Goal: Participate in discussion: Engage in conversation with other users on a specific topic

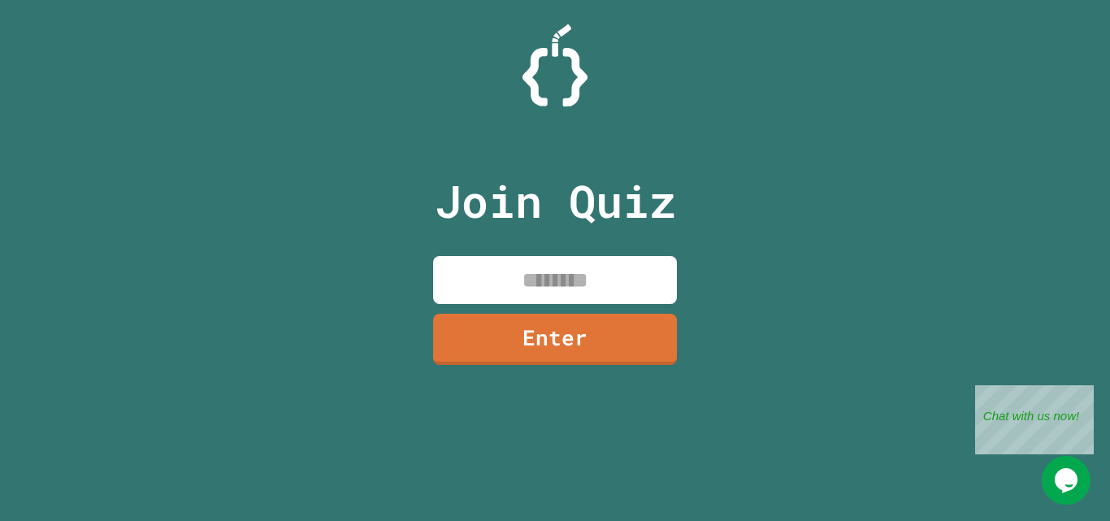
click at [594, 269] on input at bounding box center [555, 280] width 244 height 48
type input "********"
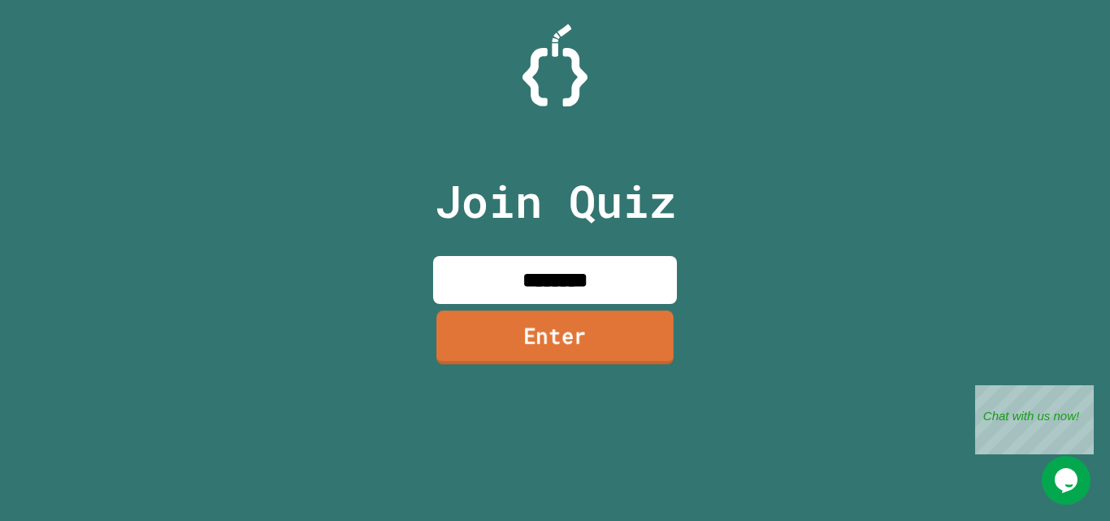
click at [581, 332] on link "Enter" at bounding box center [555, 338] width 237 height 54
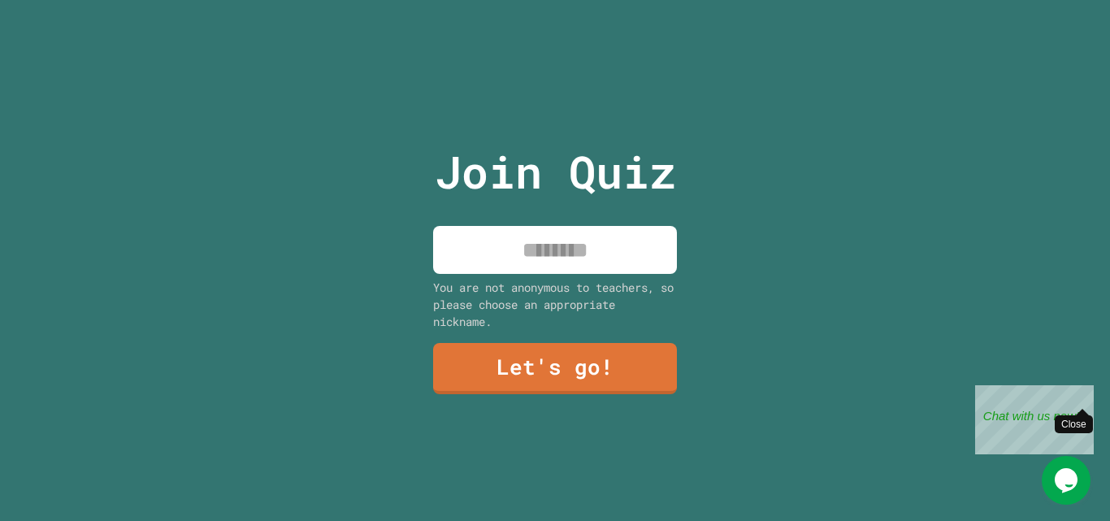
click at [1085, 396] on div "Close" at bounding box center [1082, 395] width 20 height 20
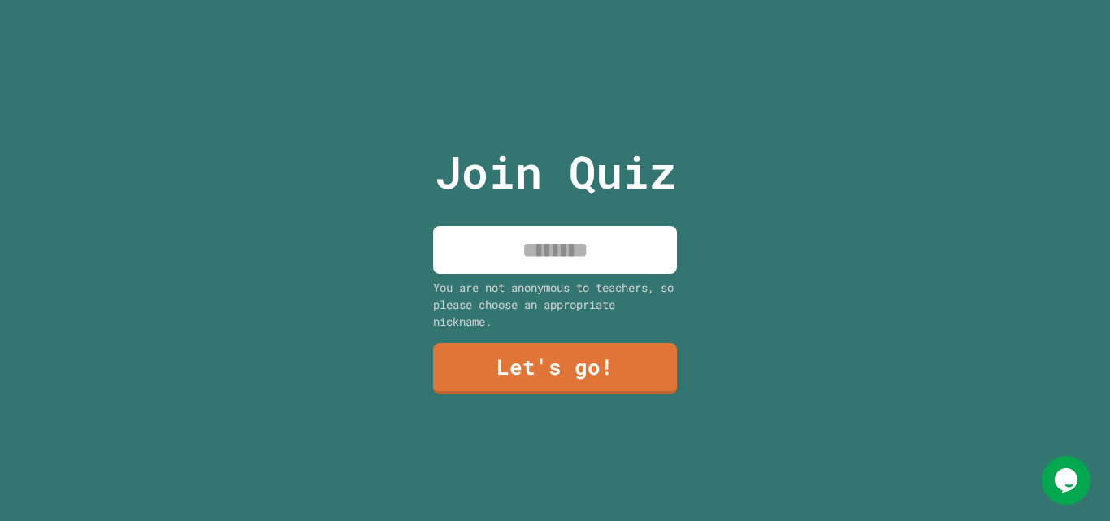
click at [551, 237] on input at bounding box center [555, 250] width 244 height 48
type input "********"
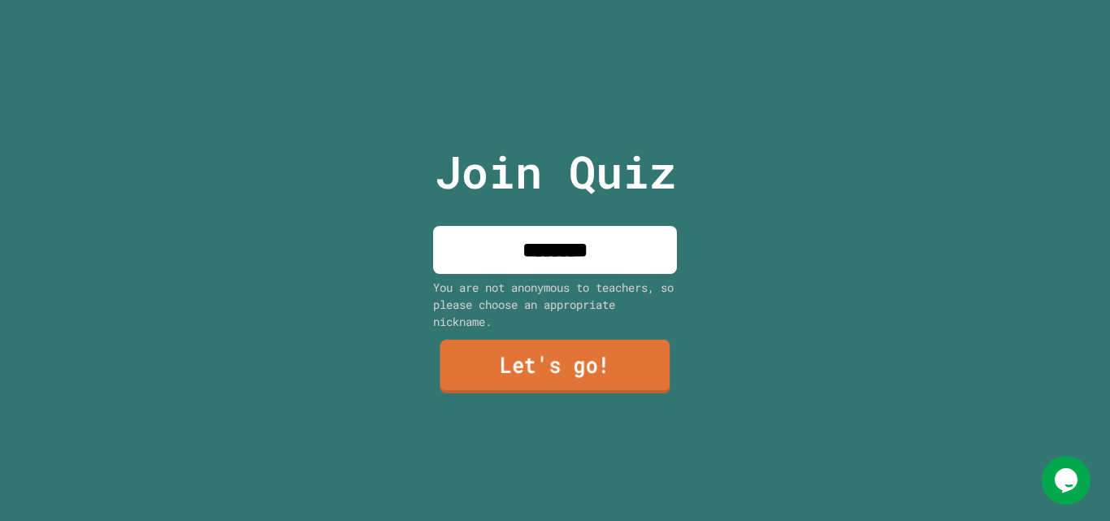
click at [521, 342] on link "Let's go!" at bounding box center [555, 367] width 230 height 54
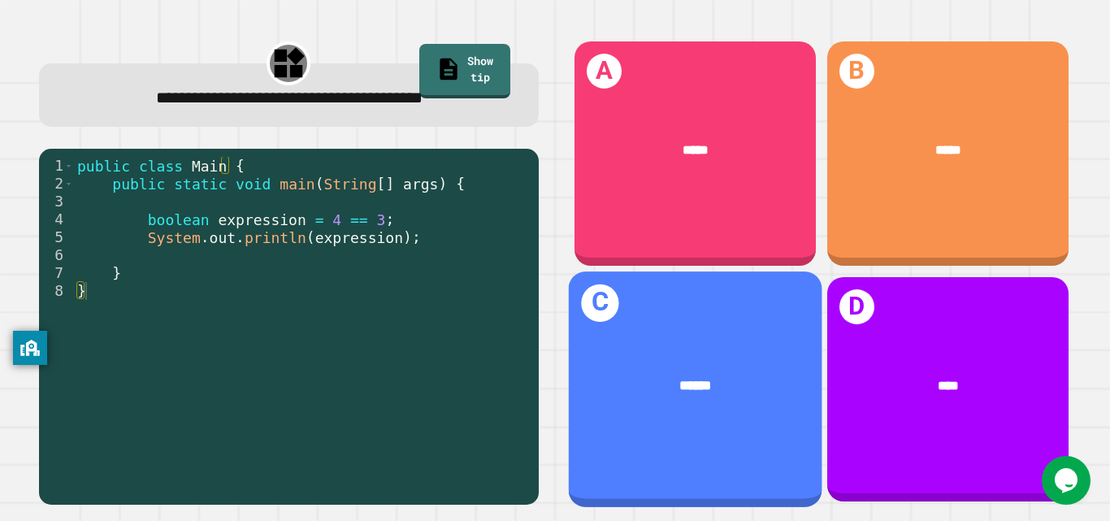
click at [665, 375] on div "******" at bounding box center [696, 385] width 198 height 21
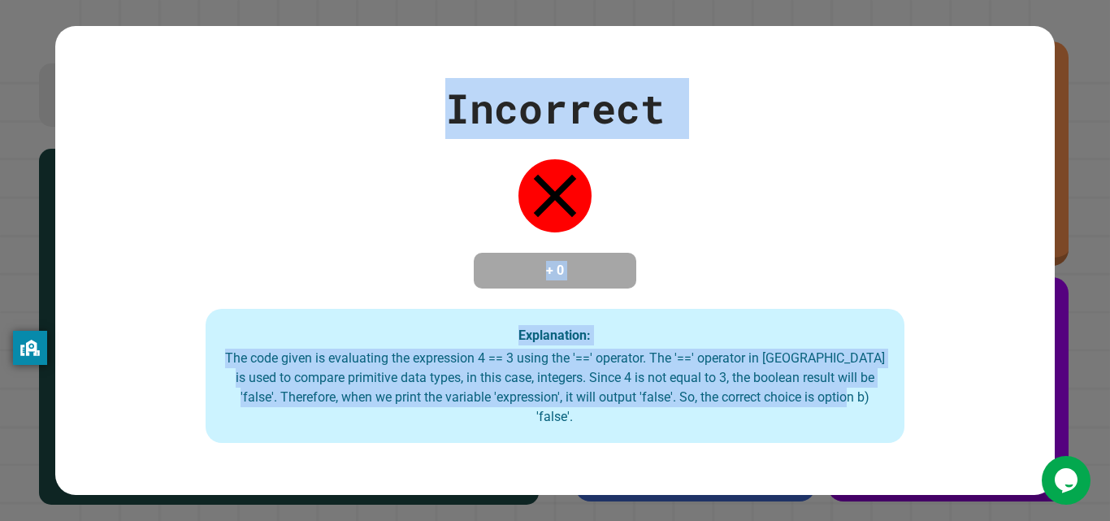
drag, startPoint x: 450, startPoint y: 153, endPoint x: 893, endPoint y: 424, distance: 518.9
click at [893, 424] on div "Incorrect + 0 Explanation: The code given is evaluating the expression 4 == 3 u…" at bounding box center [554, 261] width 999 height 366
click at [893, 424] on div "Explanation: The code given is evaluating the expression 4 == 3 using the '==' …" at bounding box center [556, 376] width 700 height 135
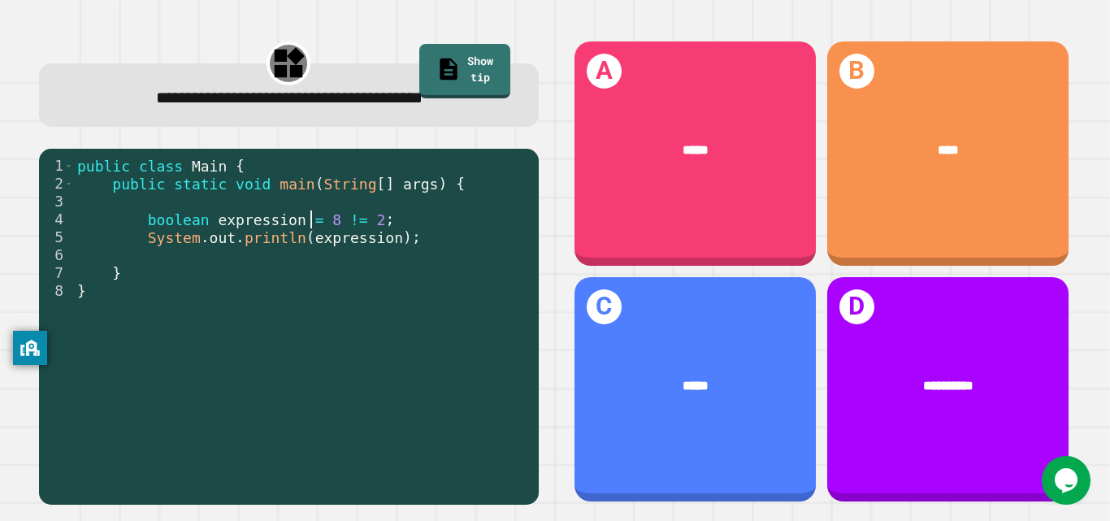
click at [306, 227] on div "public class Main { public static void main ( String [ ] args ) { boolean expre…" at bounding box center [302, 327] width 457 height 340
click at [302, 275] on div "public class Main { public static void main ( String [ ] args ) { boolean expre…" at bounding box center [302, 327] width 457 height 340
drag, startPoint x: 329, startPoint y: 215, endPoint x: 350, endPoint y: 216, distance: 21.2
click at [350, 216] on div "public class Main { public static void main ( String [ ] args ) { boolean expre…" at bounding box center [302, 327] width 457 height 340
click at [350, 216] on div "public class Main { public static void main ( String [ ] args ) { boolean expre…" at bounding box center [302, 309] width 457 height 304
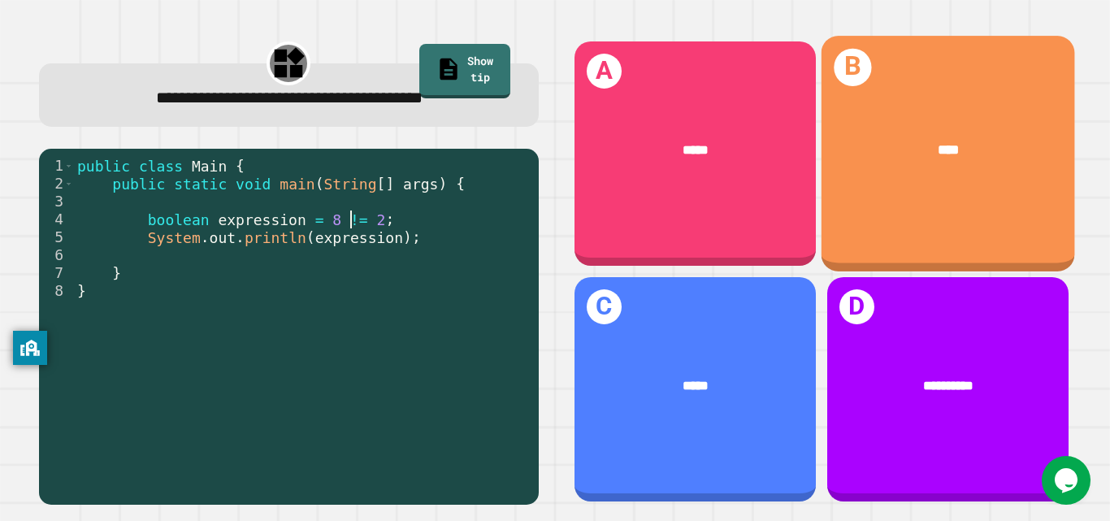
click at [898, 140] on div "****" at bounding box center [949, 149] width 198 height 21
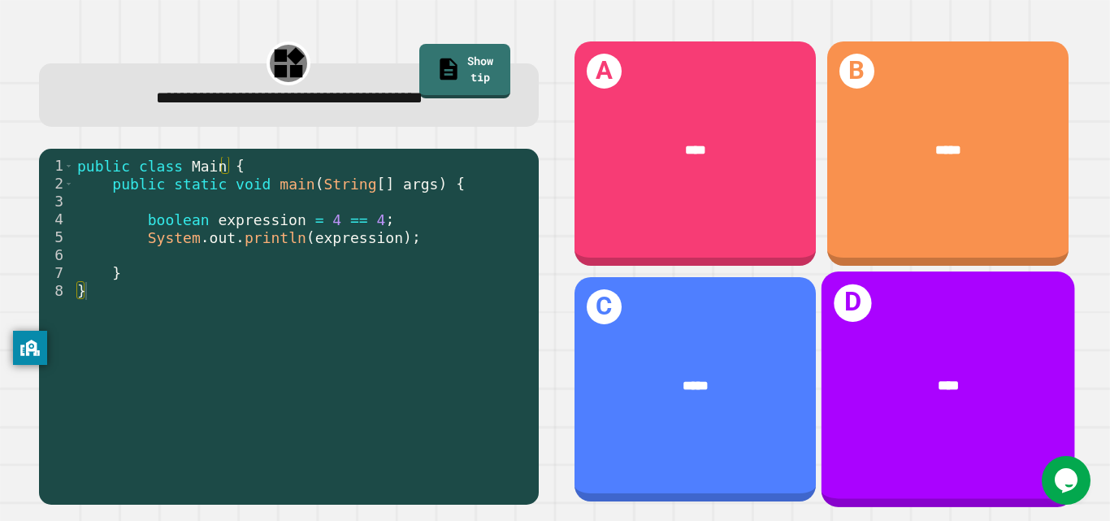
click at [1015, 387] on div "****" at bounding box center [948, 385] width 254 height 76
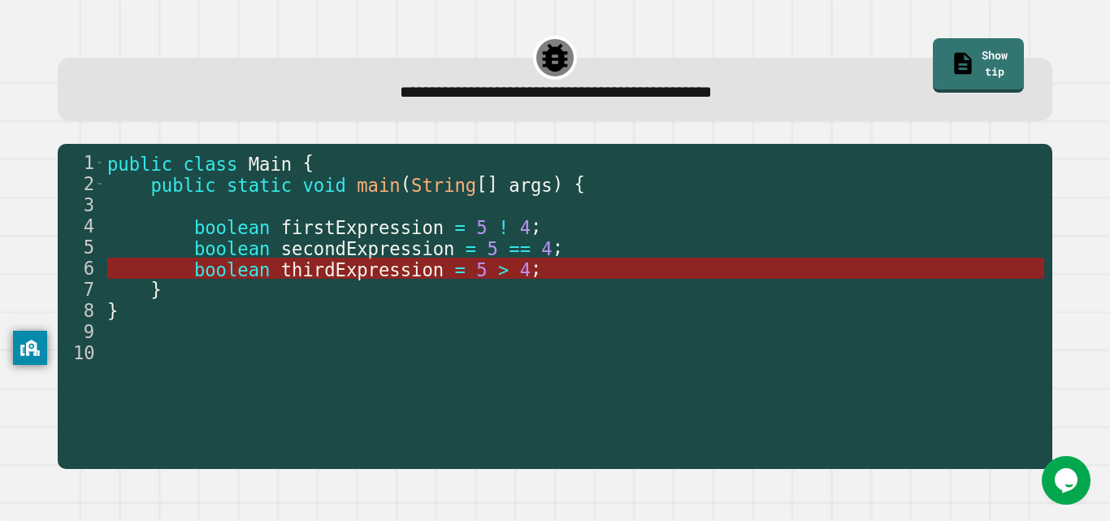
click at [383, 274] on span "thirdExpression" at bounding box center [362, 269] width 163 height 21
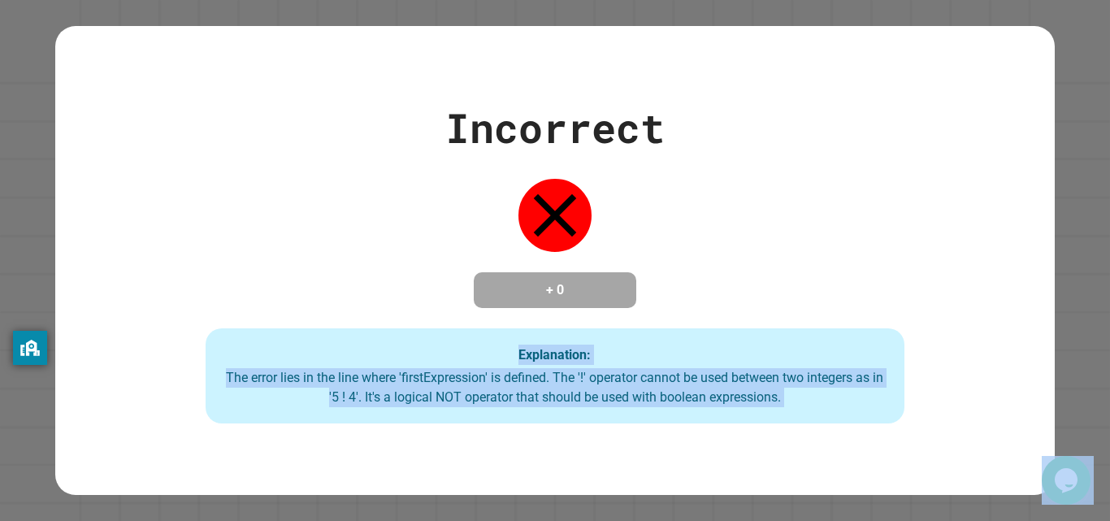
click at [493, 397] on div "The error lies in the line where 'firstExpression' is defined. The '!' operator…" at bounding box center [555, 387] width 667 height 39
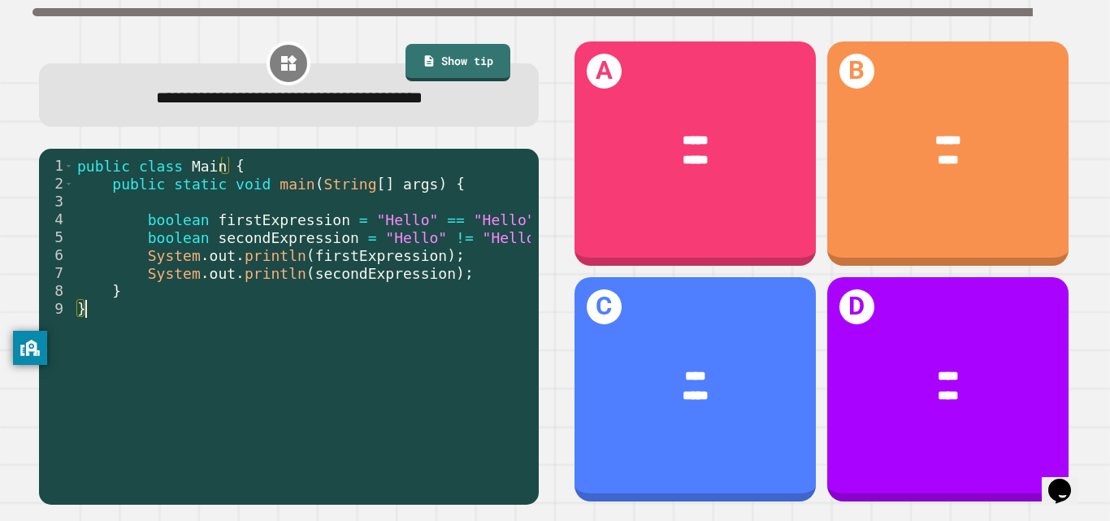
drag, startPoint x: 394, startPoint y: 350, endPoint x: 342, endPoint y: 324, distance: 58.2
click at [342, 324] on div "public class Main { public static void main ( String [ ] args ) { boolean first…" at bounding box center [302, 327] width 457 height 340
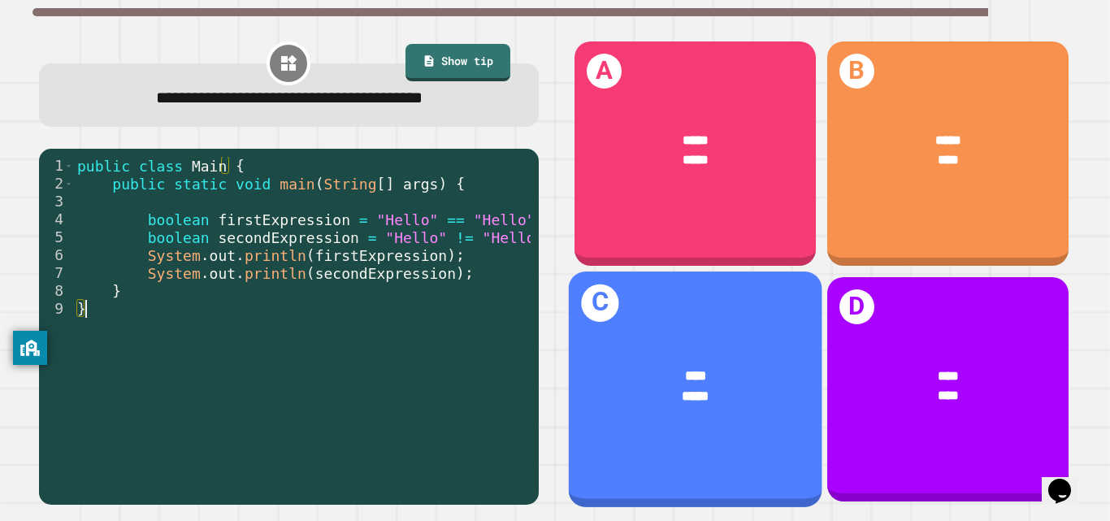
click at [730, 364] on div "****" at bounding box center [696, 374] width 198 height 21
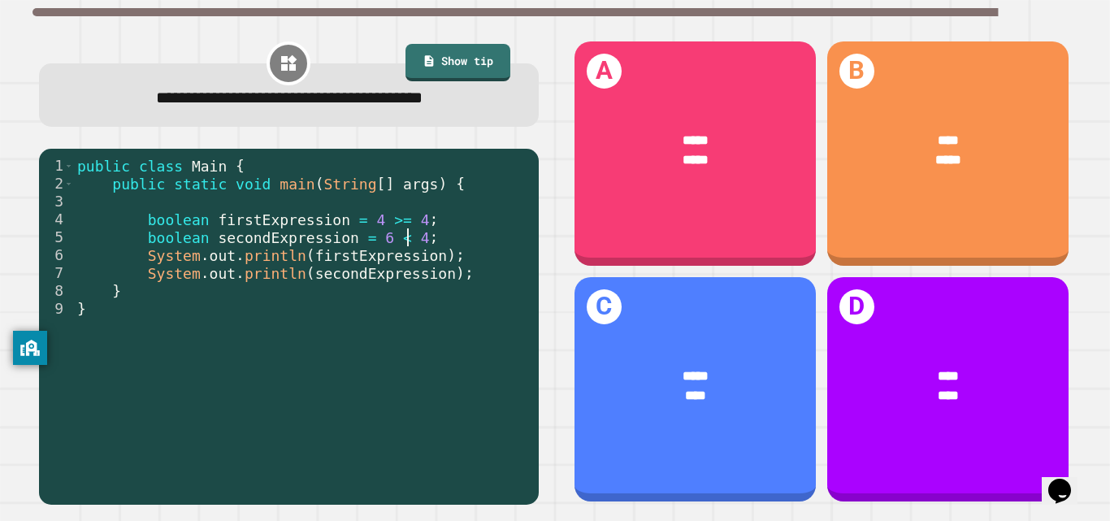
click at [411, 242] on div "public class Main { public static void main ( String [ ] args ) { boolean first…" at bounding box center [302, 327] width 457 height 340
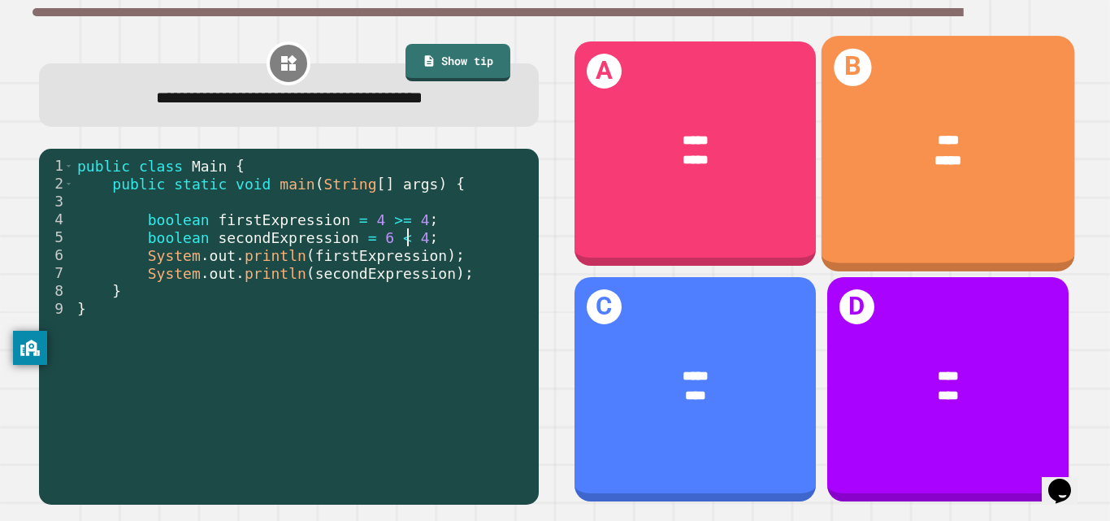
click at [927, 177] on div "**** *****" at bounding box center [948, 150] width 254 height 98
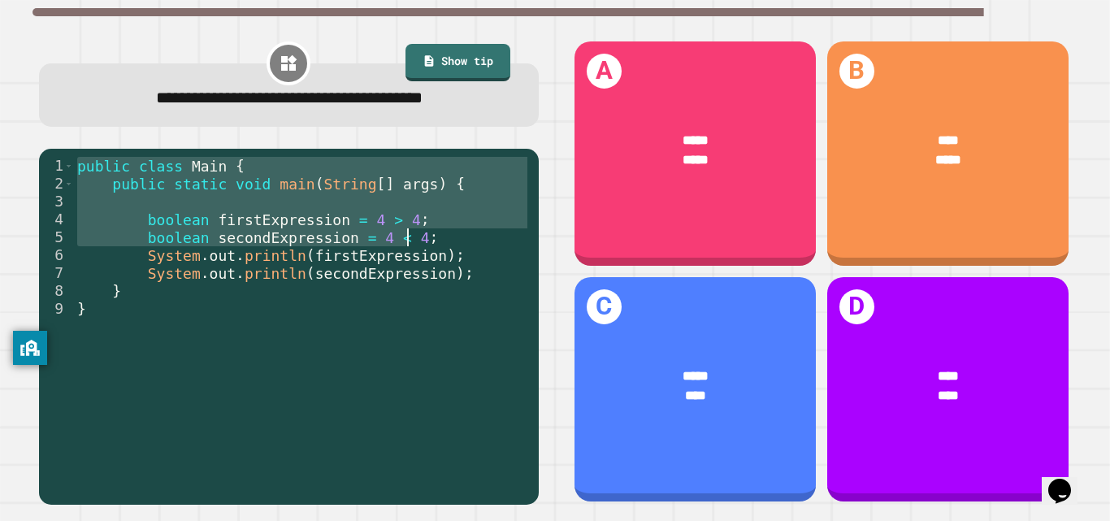
drag, startPoint x: 76, startPoint y: 167, endPoint x: 435, endPoint y: 248, distance: 367.6
click at [435, 248] on div "public class Main { public static void main ( String [ ] args ) { boolean first…" at bounding box center [302, 327] width 457 height 340
click at [435, 248] on div "public class Main { public static void main ( String [ ] args ) { boolean first…" at bounding box center [302, 309] width 457 height 304
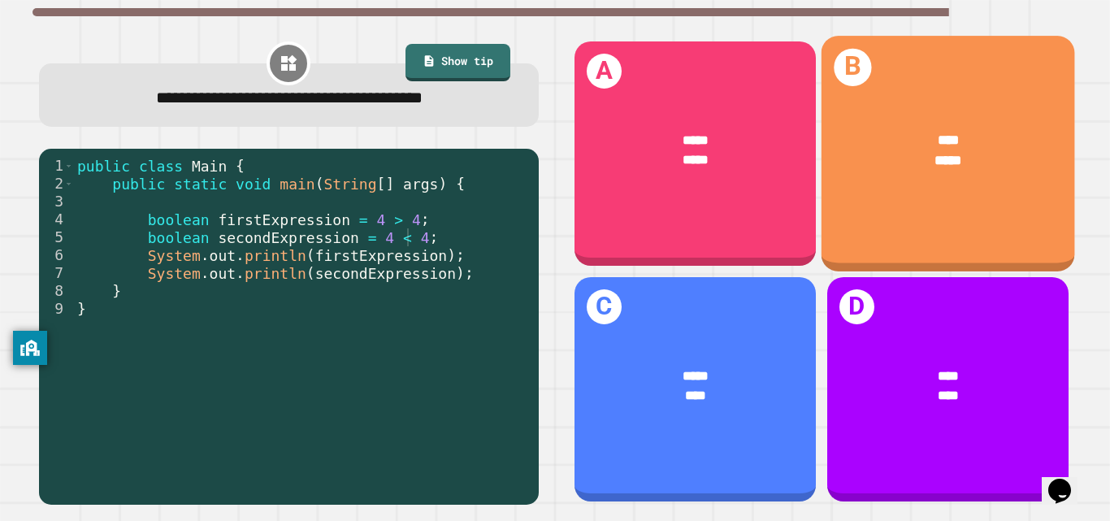
click at [947, 178] on div "**** *****" at bounding box center [948, 150] width 254 height 98
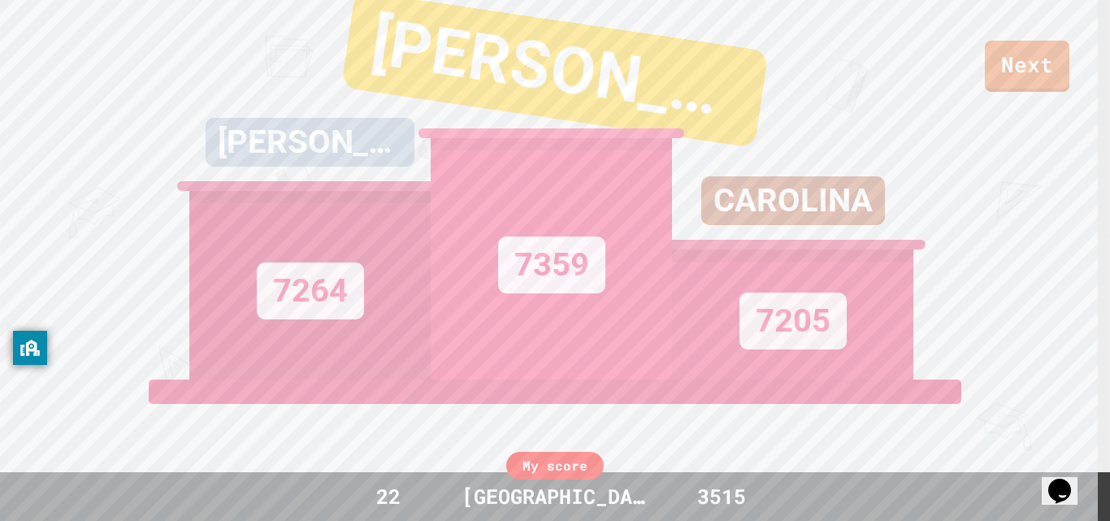
click at [495, 53] on div "[PERSON_NAME]" at bounding box center [555, 69] width 428 height 157
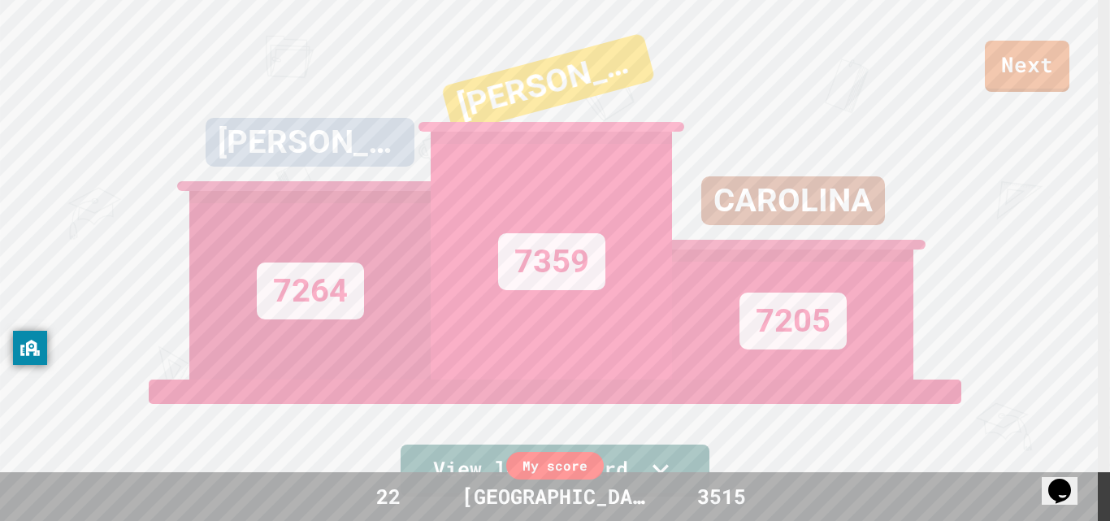
click at [797, 221] on div "CAROLINA" at bounding box center [792, 212] width 241 height 73
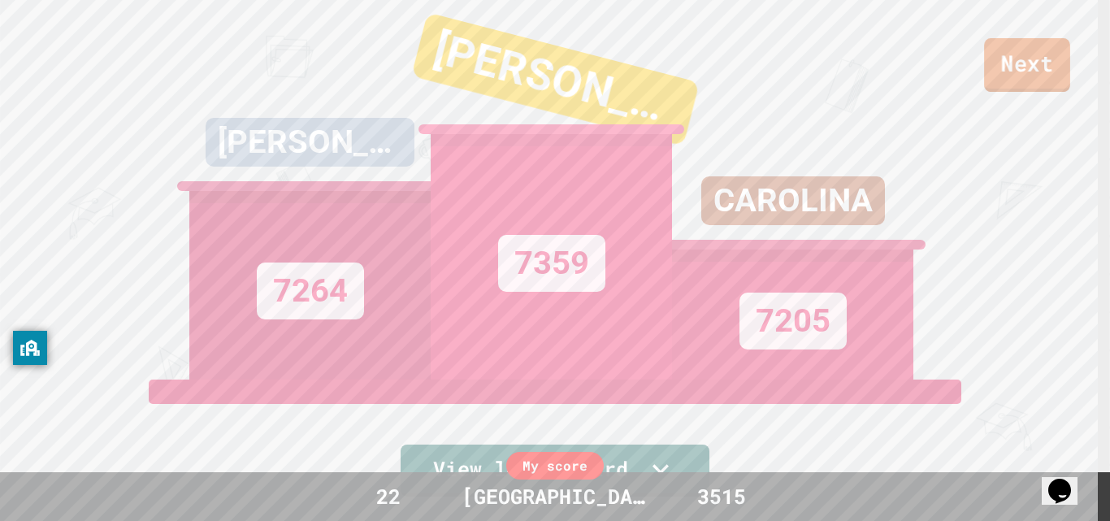
click at [1050, 46] on link "Next" at bounding box center [1027, 65] width 86 height 54
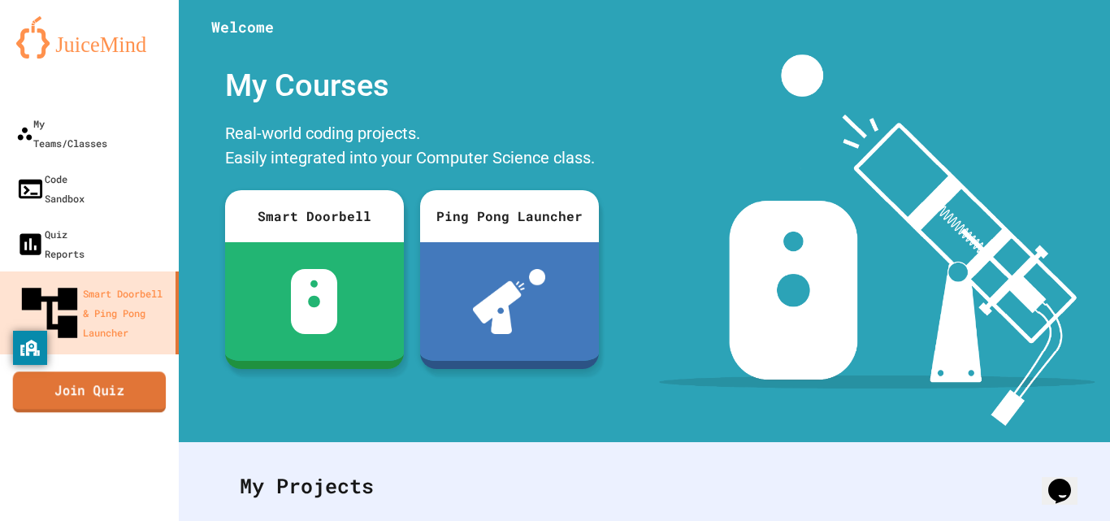
click at [127, 372] on link "Join Quiz" at bounding box center [90, 392] width 154 height 41
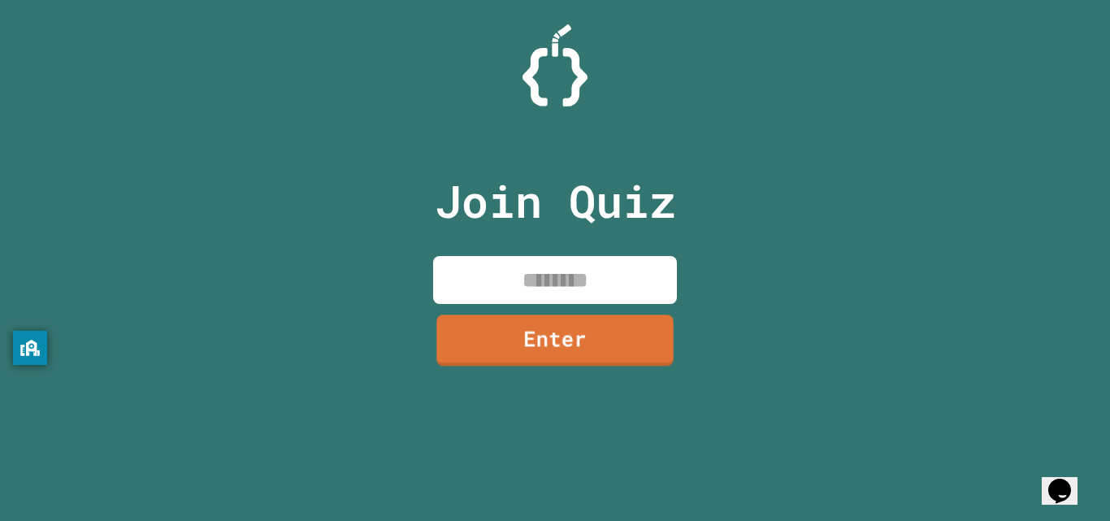
click at [636, 278] on input at bounding box center [555, 280] width 244 height 48
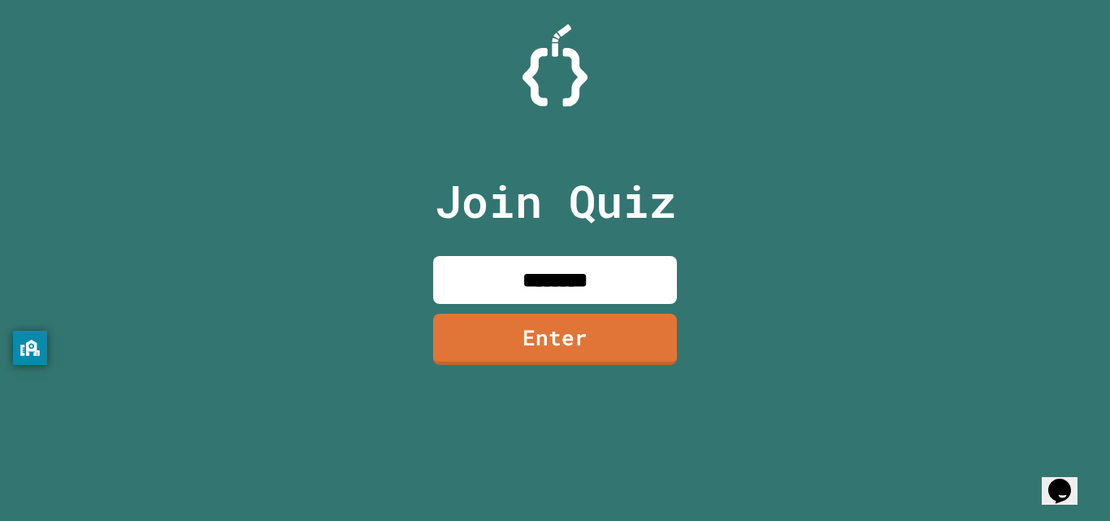
type input "********"
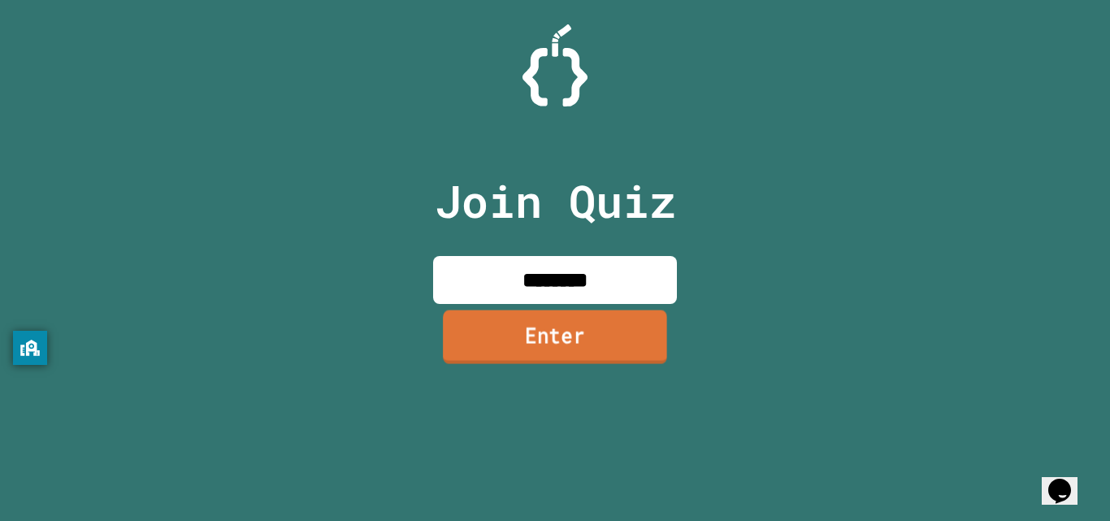
click at [602, 336] on link "Enter" at bounding box center [555, 337] width 224 height 54
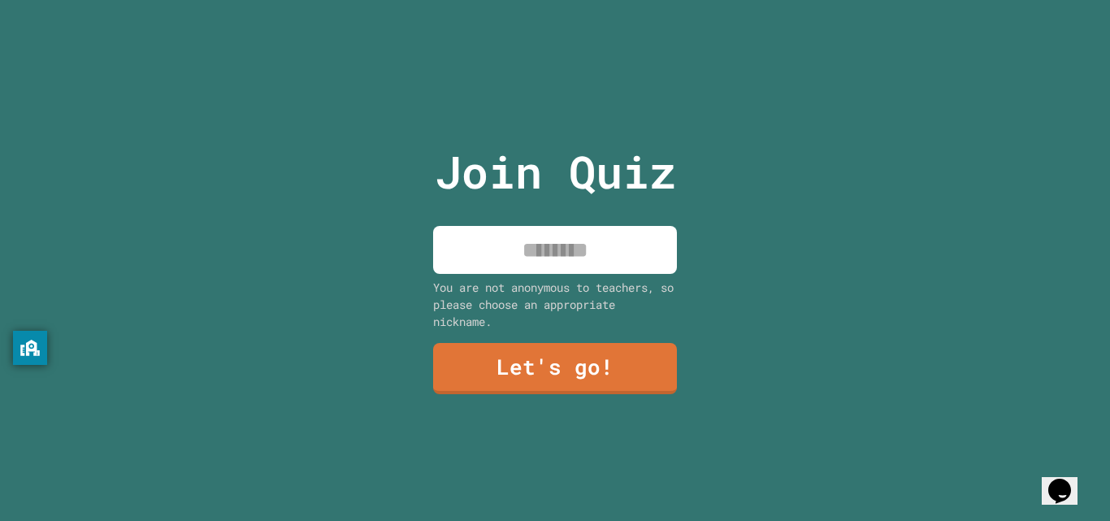
click at [580, 246] on input at bounding box center [555, 250] width 244 height 48
type input "********"
click at [576, 358] on link "Let's go!" at bounding box center [555, 368] width 244 height 54
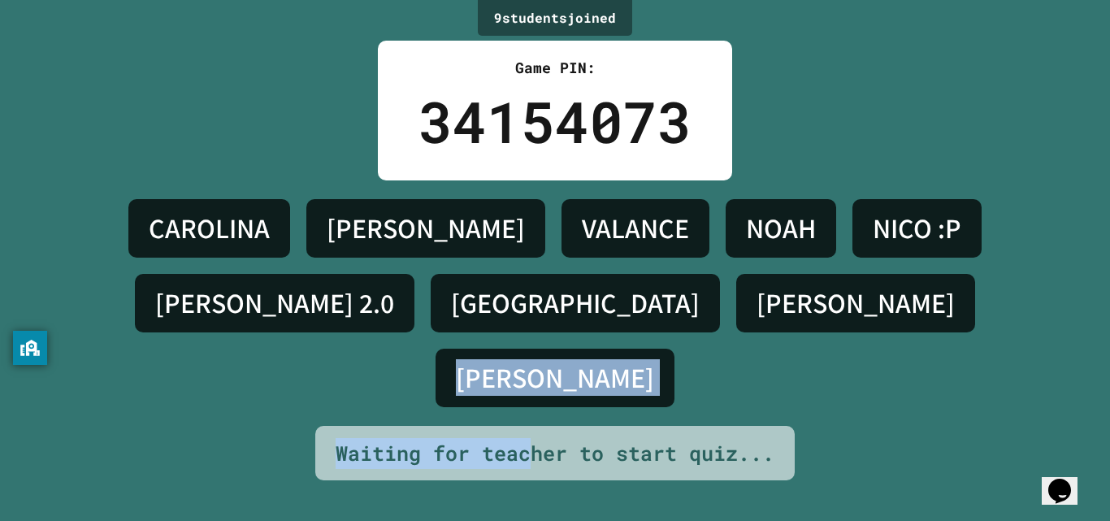
drag, startPoint x: 521, startPoint y: 433, endPoint x: 663, endPoint y: 405, distance: 145.1
click at [663, 405] on div "9 student s joined Game PIN: 34154073 [PERSON_NAME] [PERSON_NAME] :P [PERSON_NA…" at bounding box center [555, 260] width 1110 height 521
click at [837, 412] on div "[PERSON_NAME] [PERSON_NAME] :P [PERSON_NAME] 2.0 KINGSTON [PERSON_NAME]" at bounding box center [555, 303] width 1029 height 246
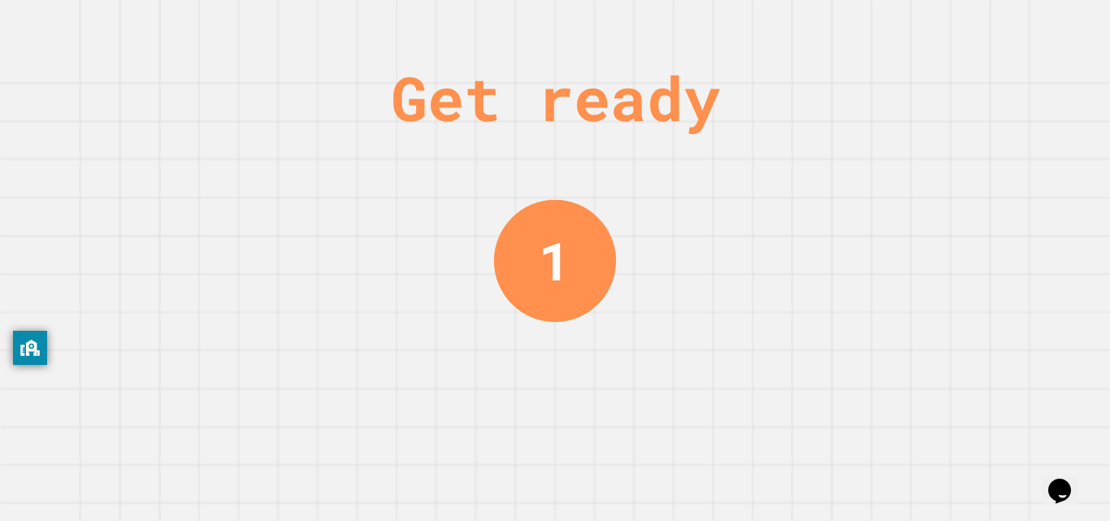
click at [548, 199] on div "1" at bounding box center [555, 260] width 122 height 122
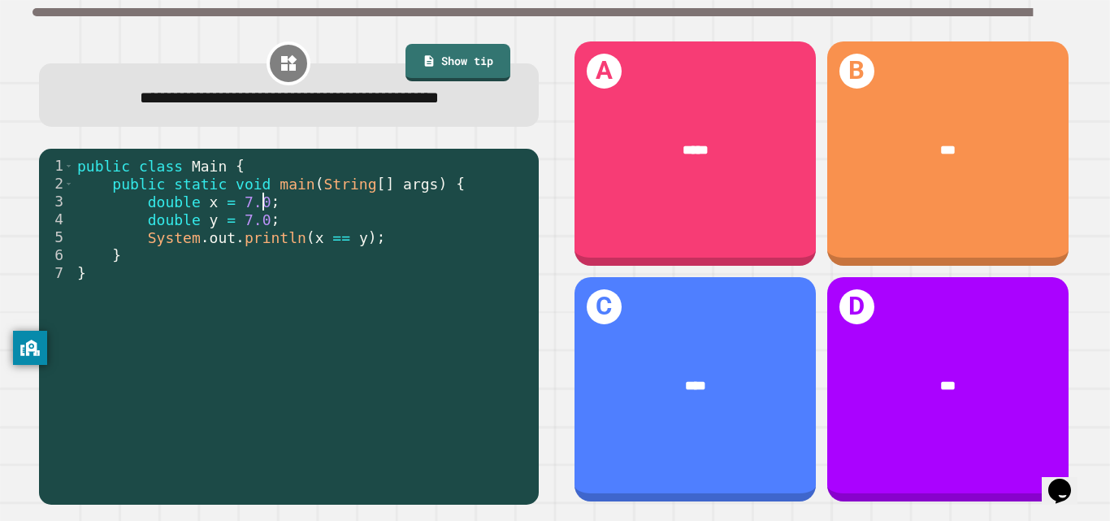
click at [276, 234] on div "public class Main { public static void main ( String [ ] args ) { double x = 7.…" at bounding box center [302, 309] width 457 height 304
click at [284, 252] on div "public class Main { public static void main ( String [ ] args ) { double x = 7.…" at bounding box center [302, 309] width 457 height 304
click at [368, 265] on div "public class Main { public static void main ( String [ ] args ) { double x = 7.…" at bounding box center [302, 309] width 457 height 304
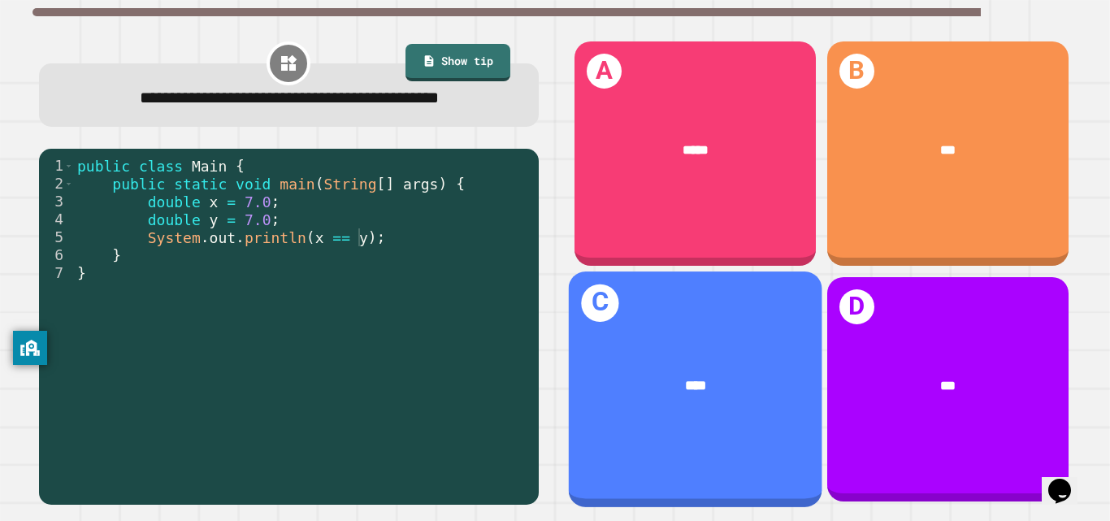
click at [684, 378] on span "****" at bounding box center [695, 385] width 22 height 14
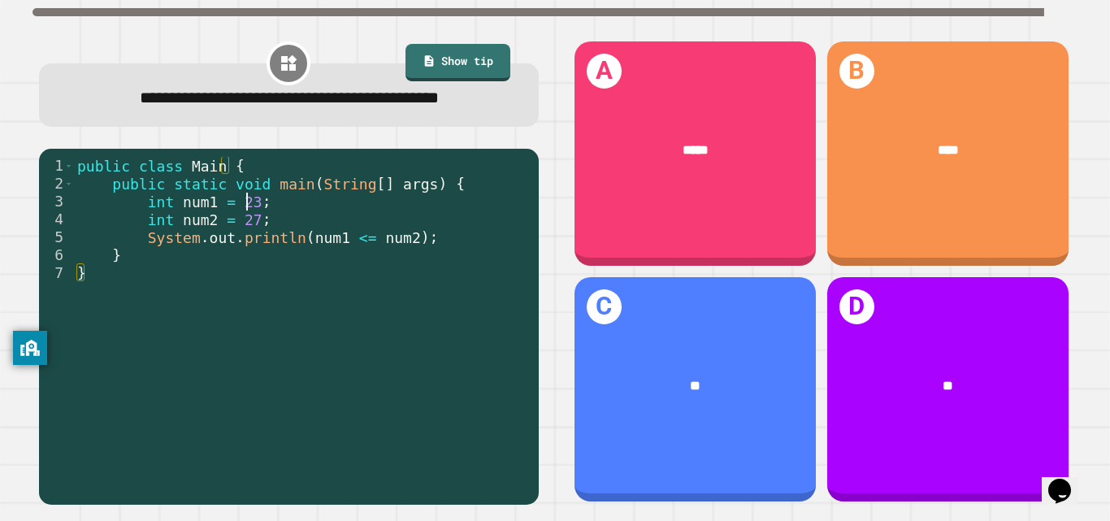
click at [246, 235] on div "public class Main { public static void main ( String [ ] args ) { int num1 = 23…" at bounding box center [302, 309] width 457 height 304
click at [262, 248] on div "public class Main { public static void main ( String [ ] args ) { int num1 = 23…" at bounding box center [302, 309] width 457 height 304
click at [442, 263] on div "public class Main { public static void main ( String [ ] args ) { int num1 = 23…" at bounding box center [302, 309] width 457 height 304
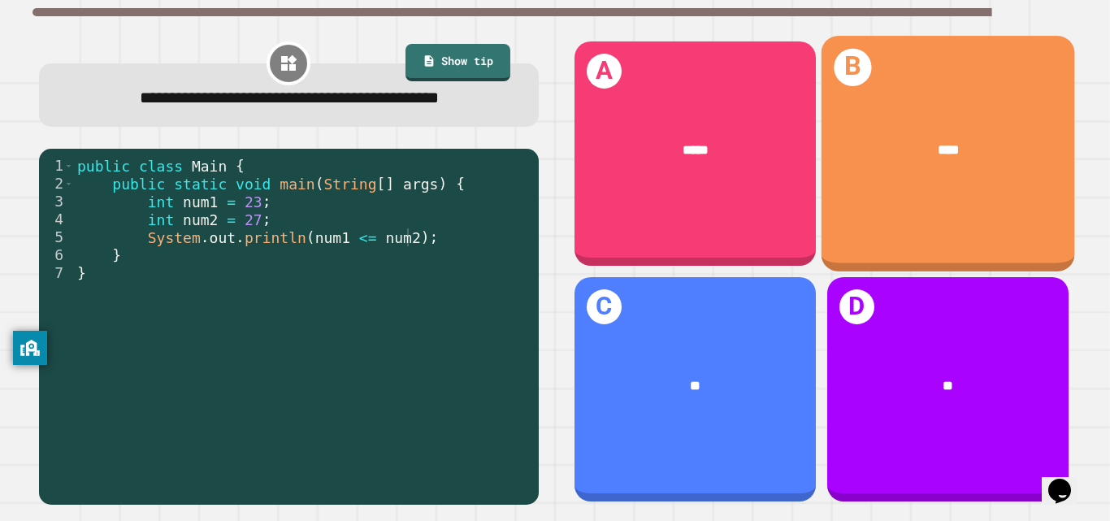
click at [867, 202] on div "B ****" at bounding box center [948, 154] width 254 height 236
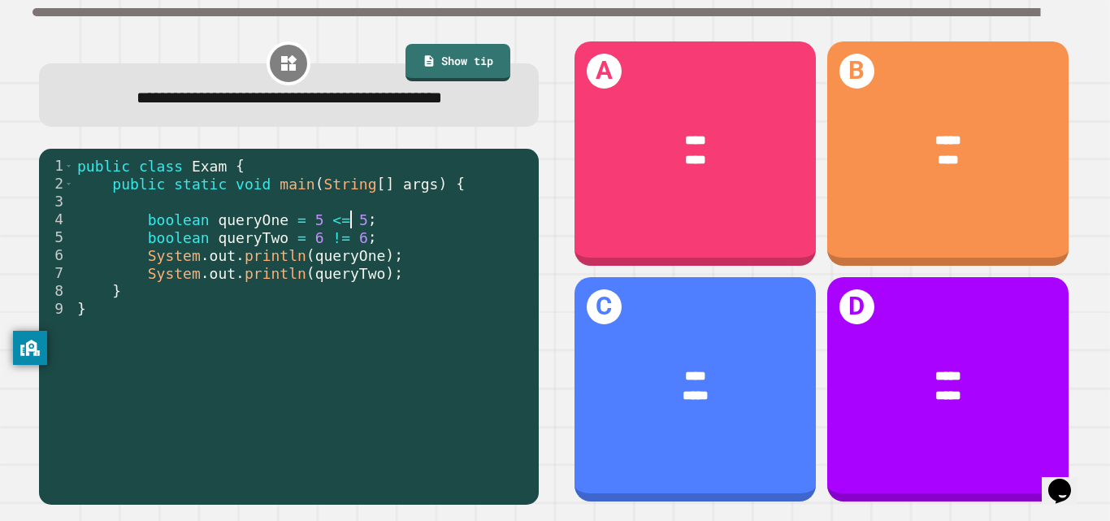
click at [366, 254] on div "public class Exam { public static void main ( String [ ] args ) { boolean query…" at bounding box center [302, 309] width 457 height 304
click at [364, 267] on div "public class Exam { public static void main ( String [ ] args ) { boolean query…" at bounding box center [302, 309] width 457 height 304
click at [319, 272] on div "public class Exam { public static void main ( String [ ] args ) { boolean query…" at bounding box center [302, 309] width 457 height 304
click at [363, 268] on div "public class Exam { public static void main ( String [ ] args ) { boolean query…" at bounding box center [302, 309] width 457 height 304
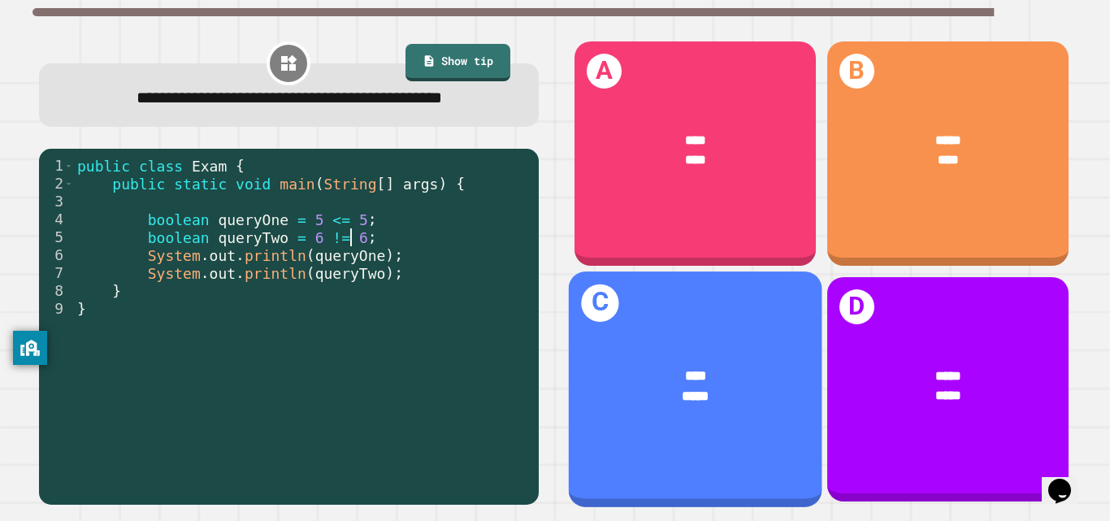
click at [732, 337] on div "**** *****" at bounding box center [695, 386] width 254 height 98
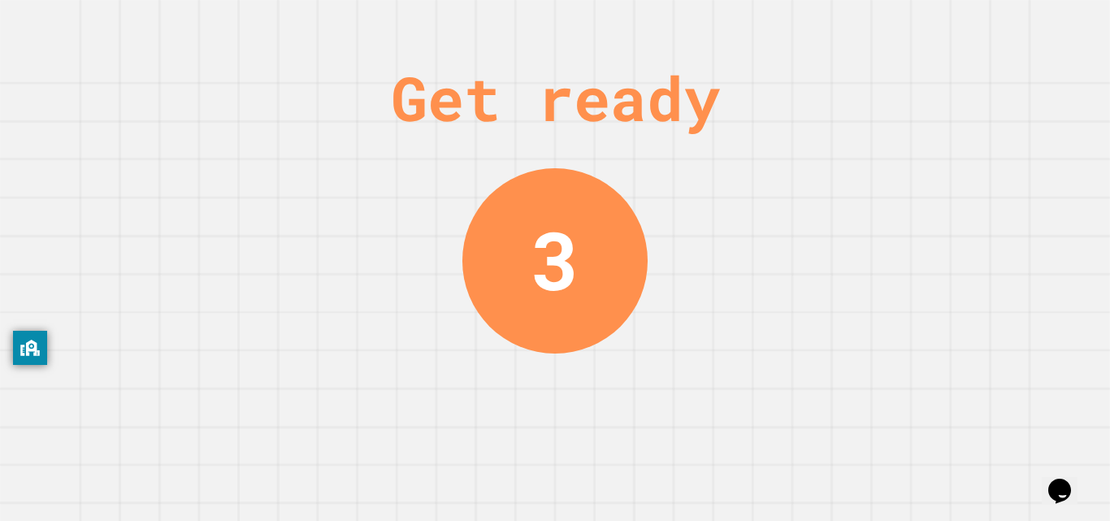
click at [589, 154] on div "Get ready 3" at bounding box center [555, 260] width 122 height 521
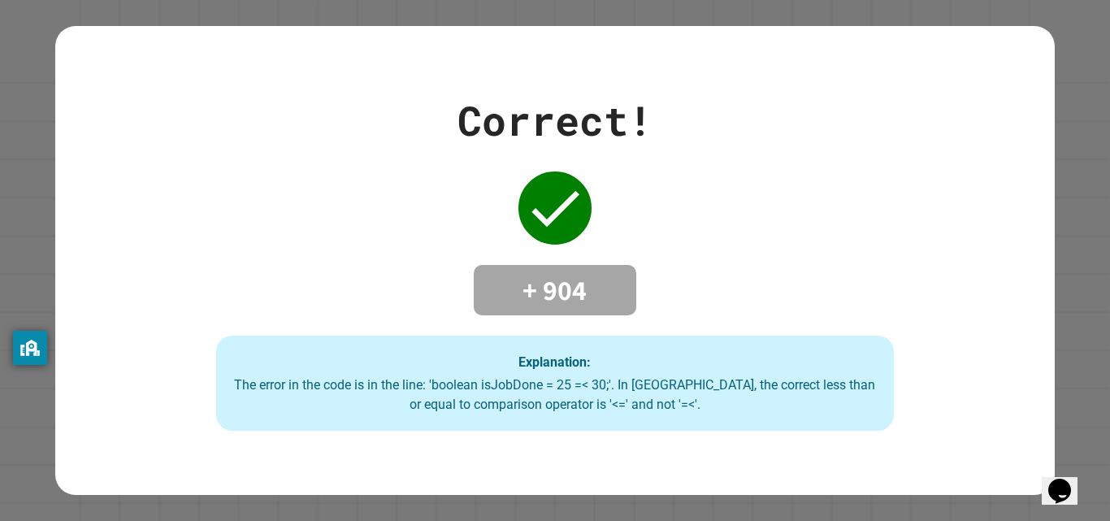
click at [506, 137] on div "Correct!" at bounding box center [555, 120] width 195 height 61
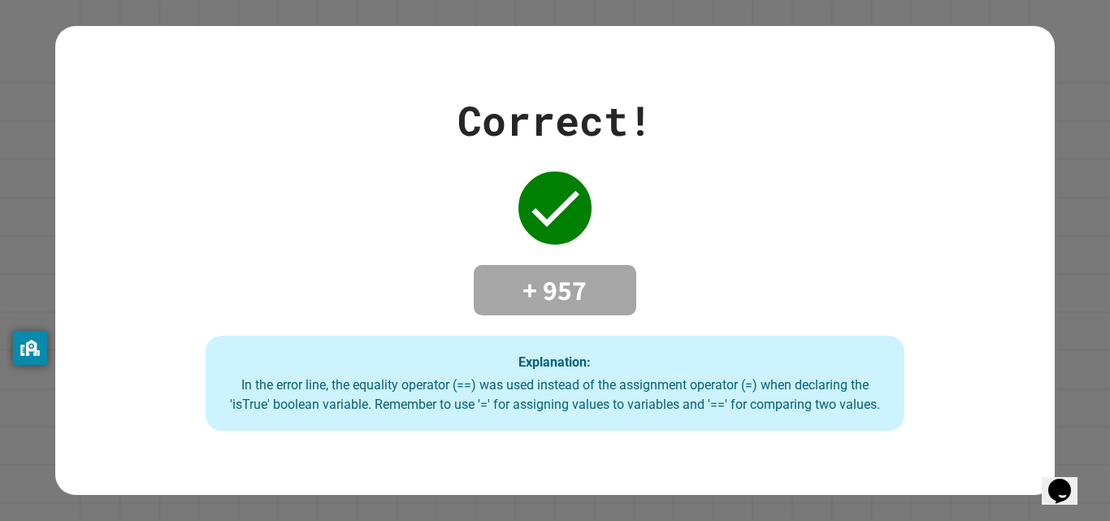
click at [471, 234] on div "Correct! + 957 Explanation: In the error line, the equality operator (==) was u…" at bounding box center [554, 260] width 999 height 341
click at [511, 234] on div "Correct! + 957 Explanation: In the error line, the equality operator (==) was u…" at bounding box center [554, 260] width 999 height 341
click at [558, 289] on h4 "+ 957" at bounding box center [555, 290] width 130 height 34
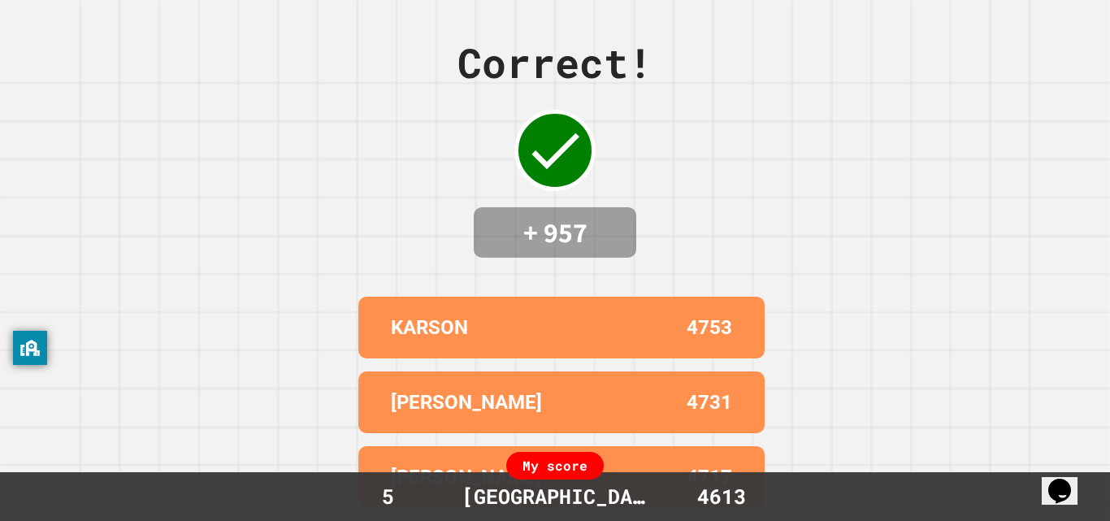
click at [717, 230] on div "Correct! + 957 KARSON 4753 [PERSON_NAME] 4731 [PERSON_NAME] 4717 [PERSON_NAME] …" at bounding box center [555, 260] width 1110 height 521
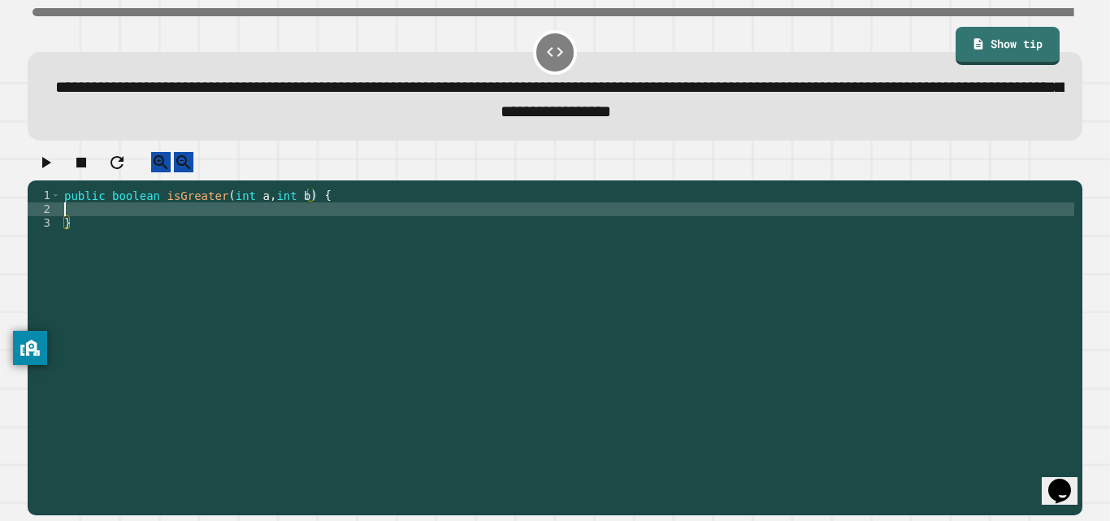
click at [485, 221] on div "public boolean isGreater ( int a , int b ) { }" at bounding box center [568, 334] width 1014 height 290
type textarea "*"
click at [991, 48] on link "Show tip" at bounding box center [1007, 44] width 104 height 40
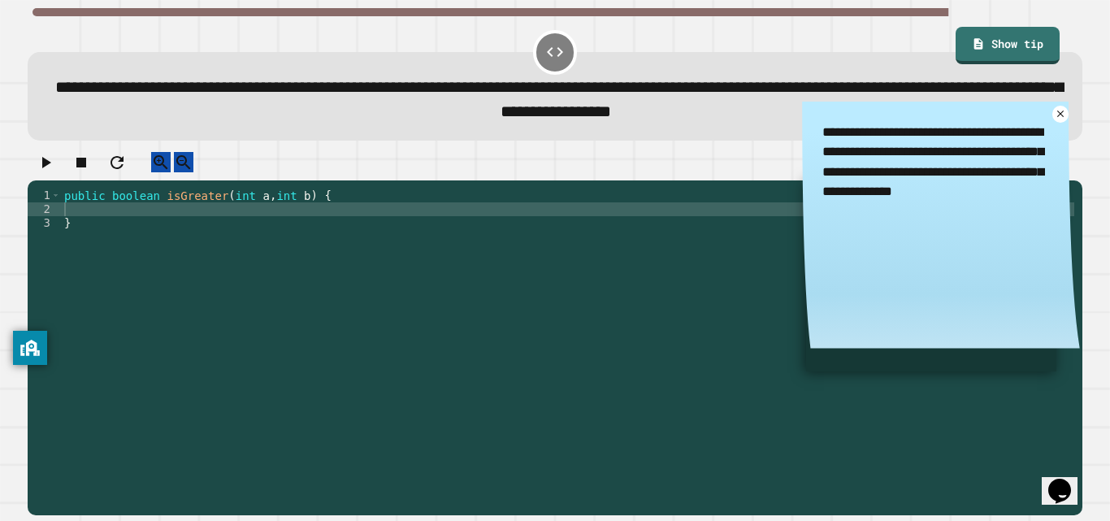
click at [286, 223] on div "public boolean isGreater ( int a , int b ) { }" at bounding box center [568, 334] width 1014 height 290
click at [289, 227] on div "public boolean isGreater ( int a , int b ) { }" at bounding box center [568, 334] width 1014 height 290
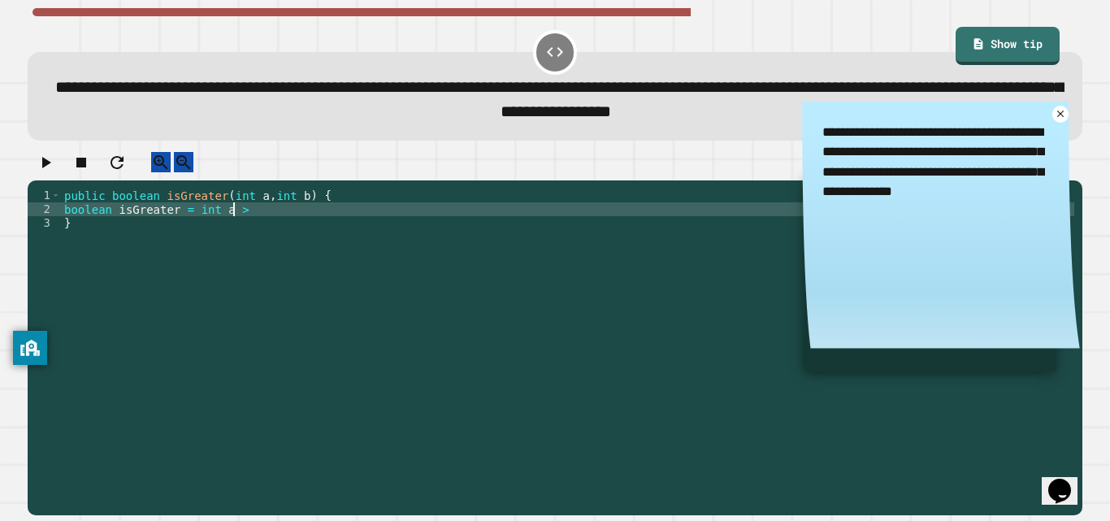
scroll to position [0, 11]
click at [1054, 113] on icon at bounding box center [1060, 113] width 13 height 13
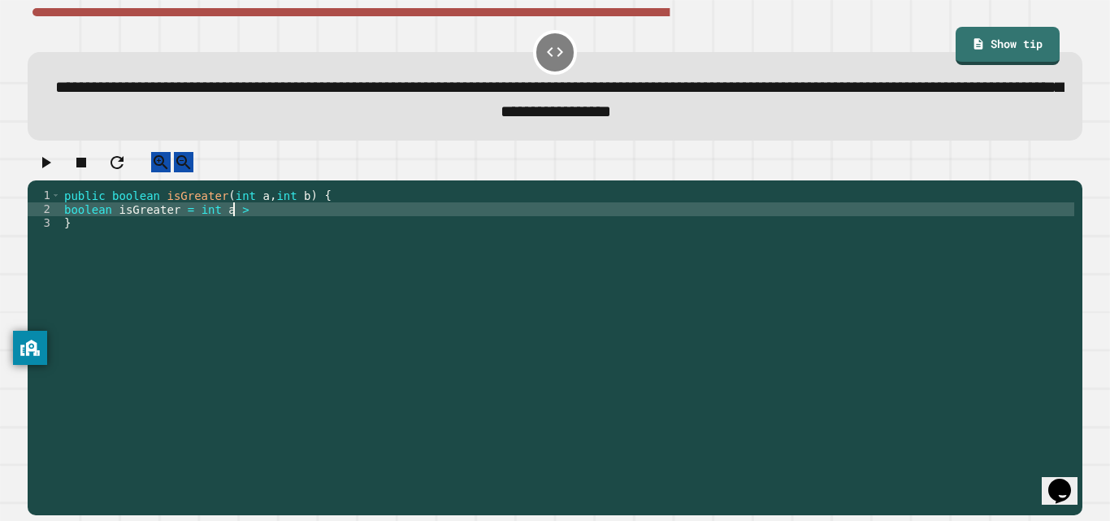
click at [492, 218] on div "public boolean isGreater ( int a , int b ) { boolean isGreater = int a > }" at bounding box center [568, 334] width 1014 height 290
type textarea "*"
click at [419, 225] on div "public boolean isGreater ( int a , int b ) { if }" at bounding box center [568, 334] width 1014 height 290
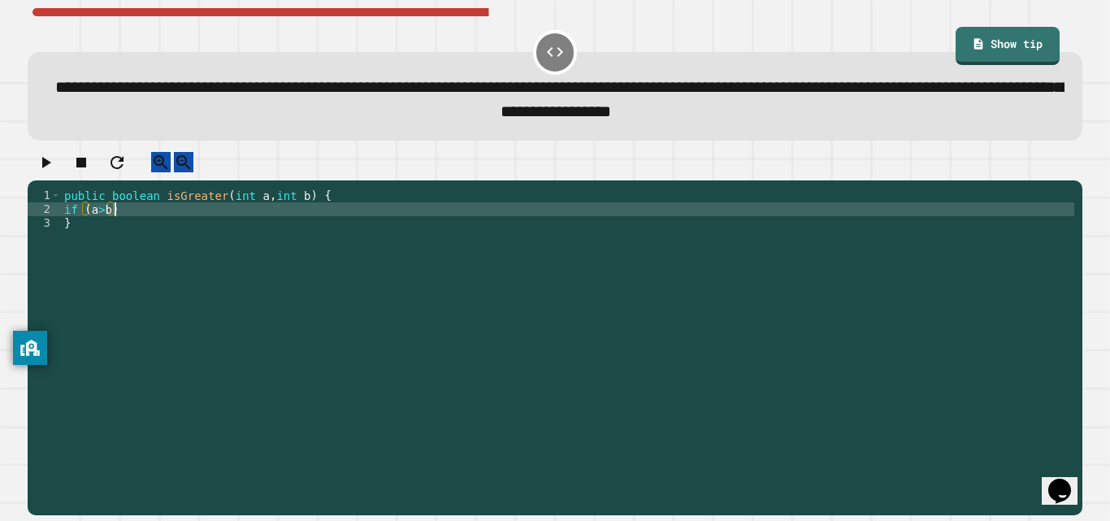
scroll to position [0, 3]
type textarea "********"
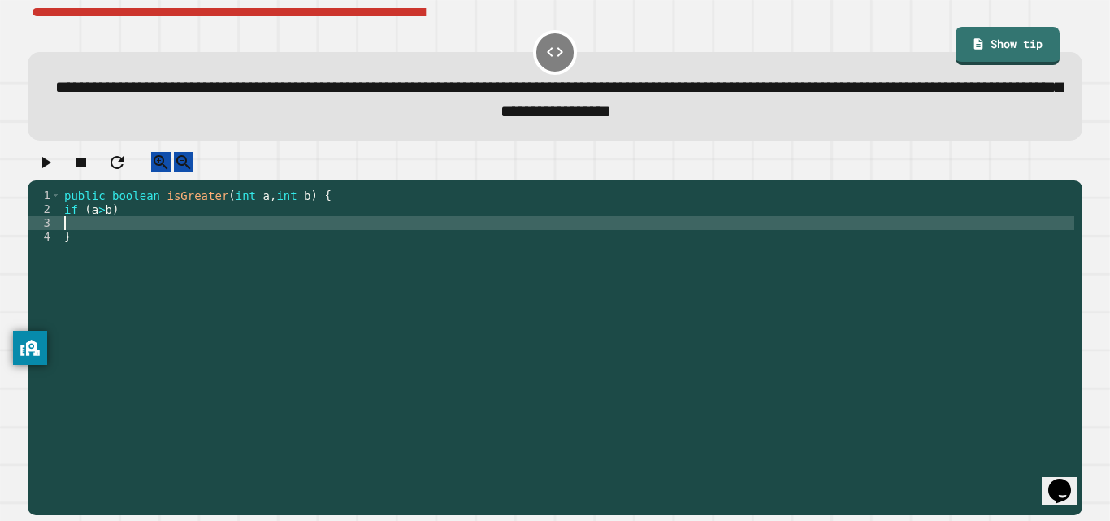
type textarea "*"
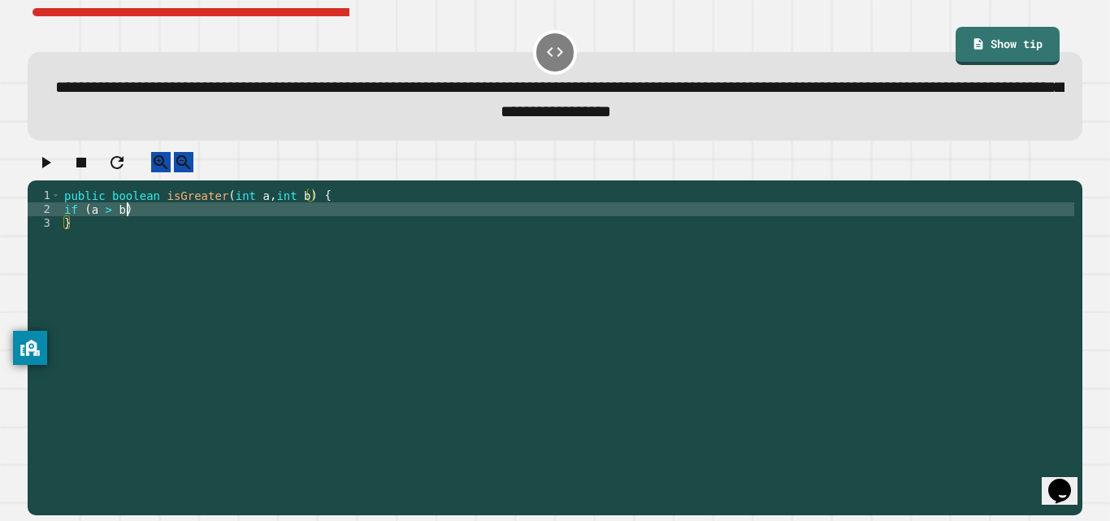
type textarea "**********"
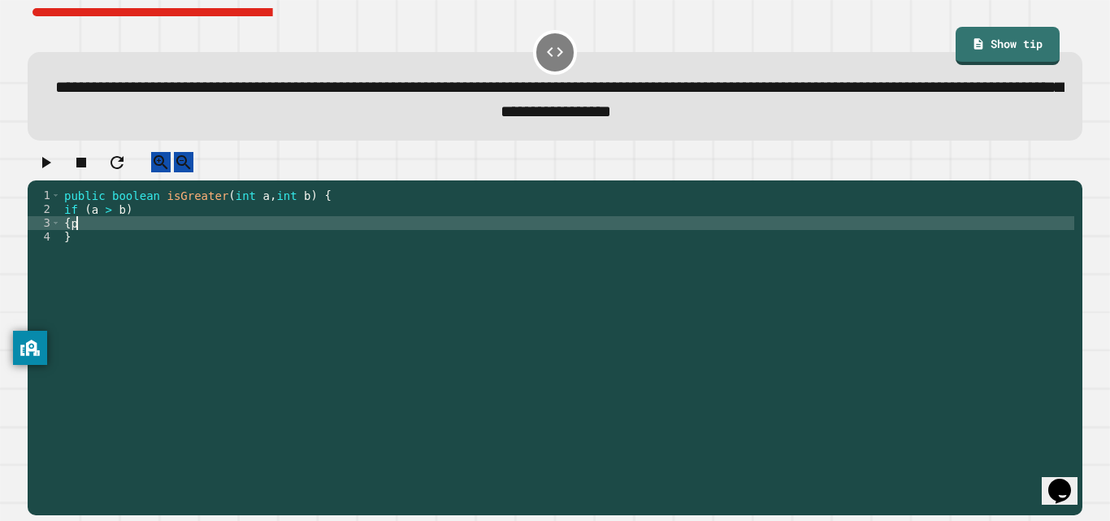
type textarea "*"
type textarea "**********"
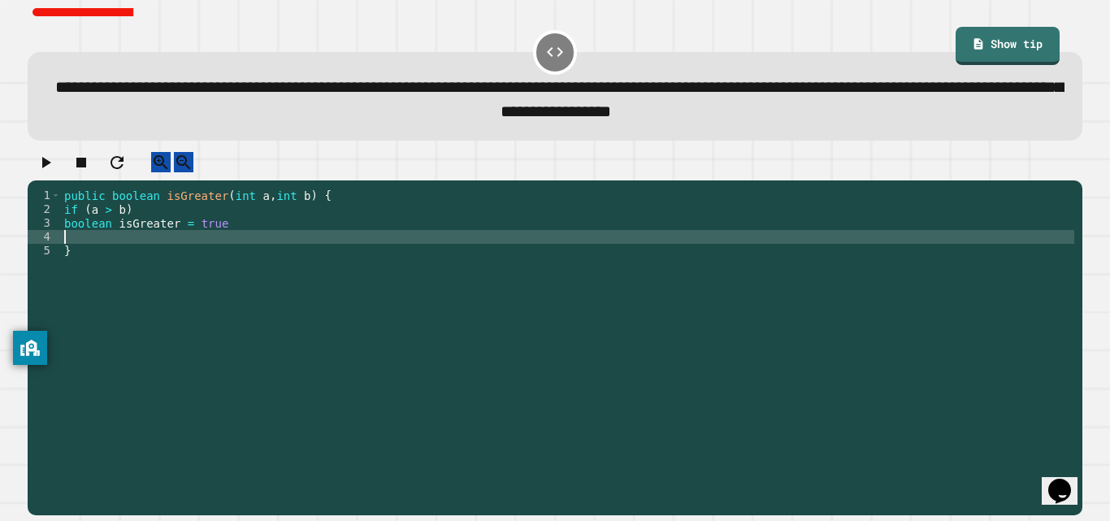
scroll to position [0, 0]
type textarea "*"
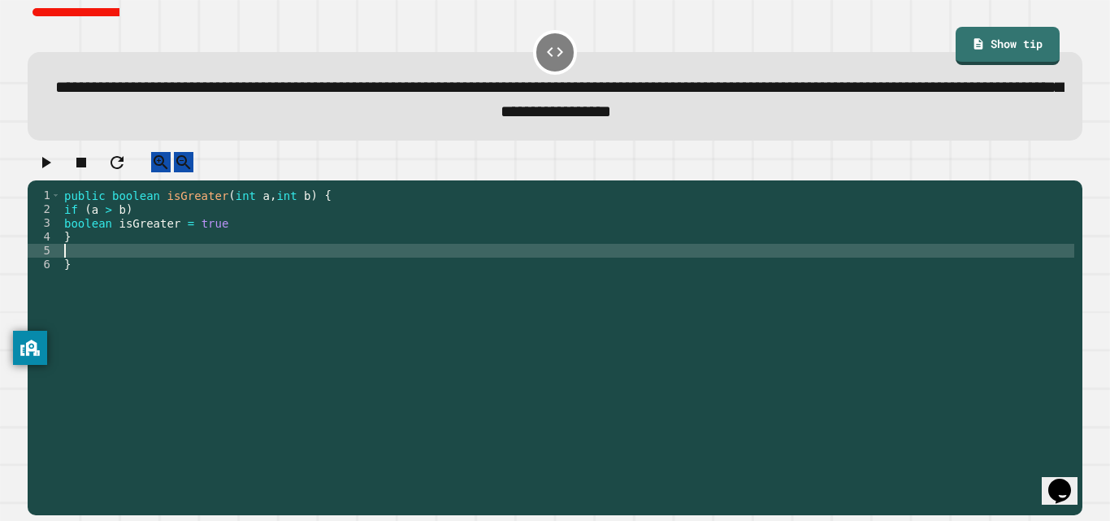
type textarea "*"
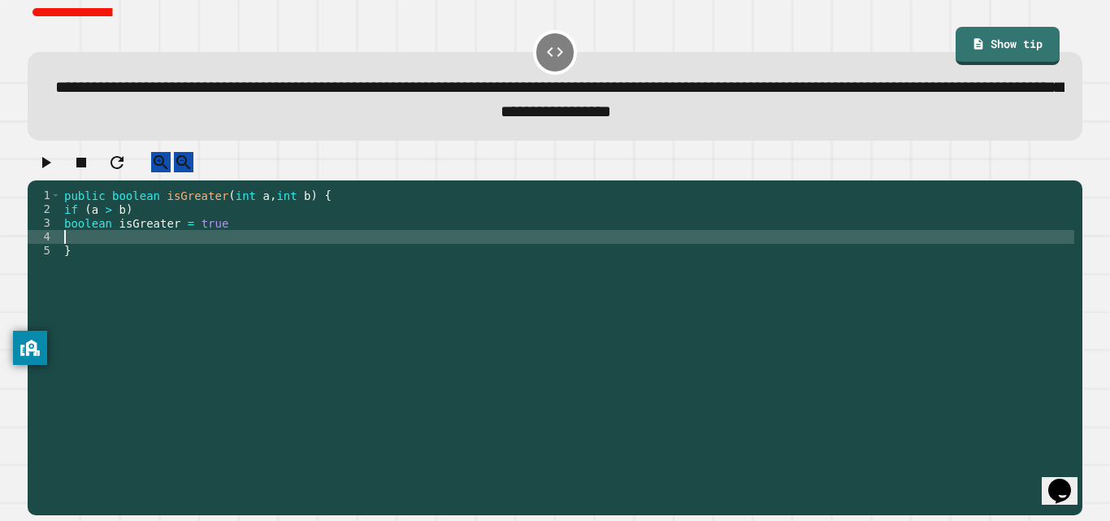
type textarea "*"
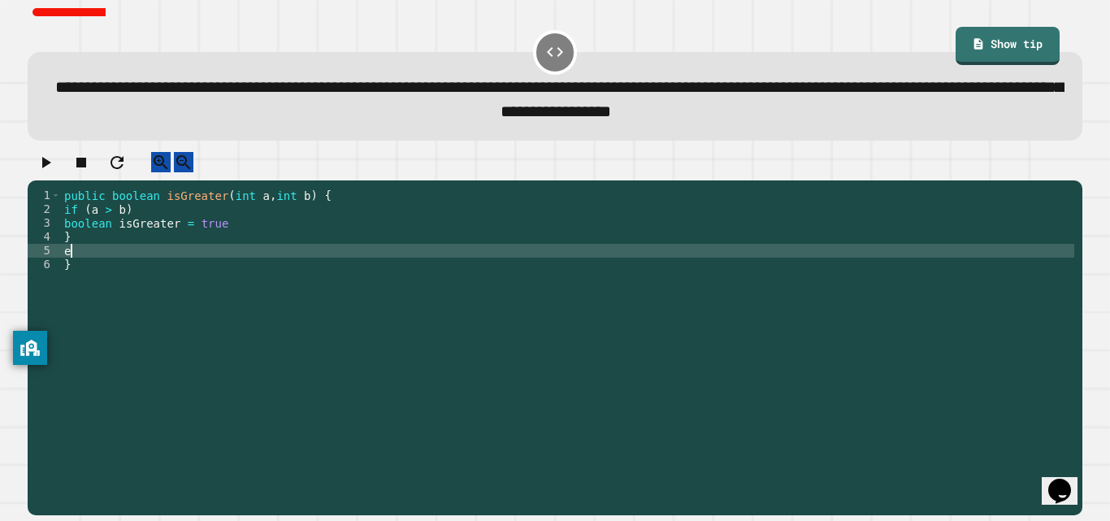
scroll to position [0, 1]
type textarea "****"
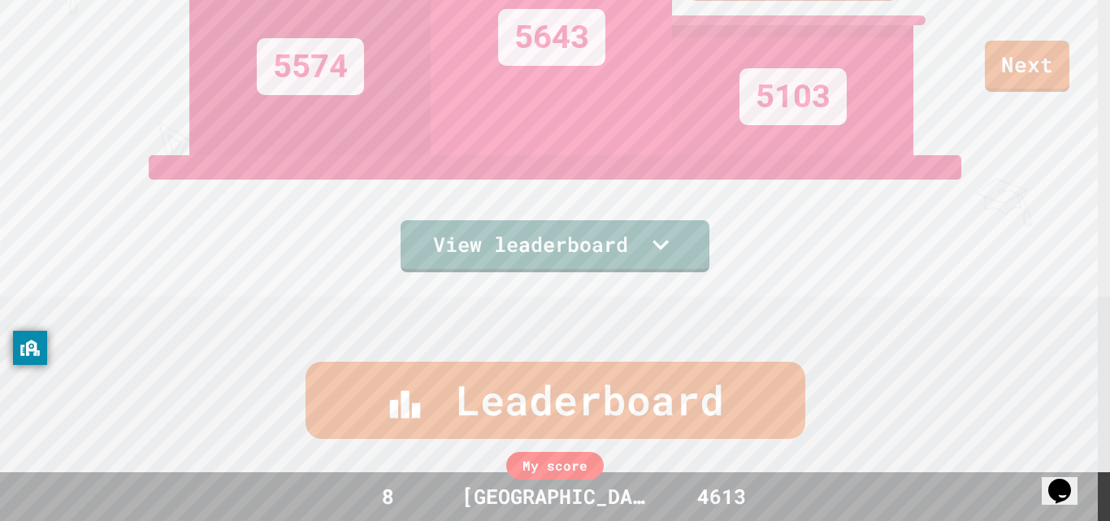
scroll to position [0, 0]
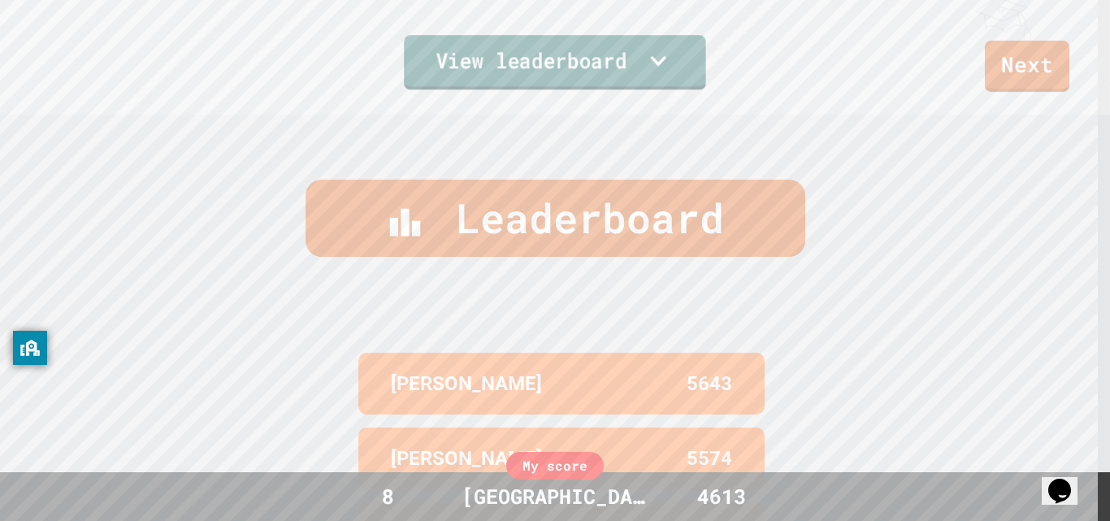
click at [643, 44] on icon at bounding box center [659, 61] width 32 height 34
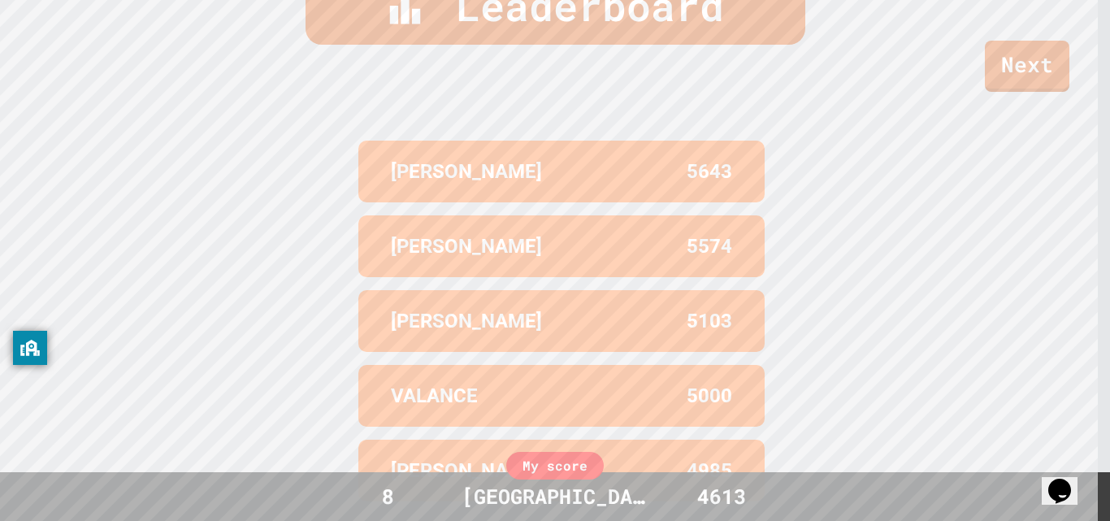
scroll to position [677, 0]
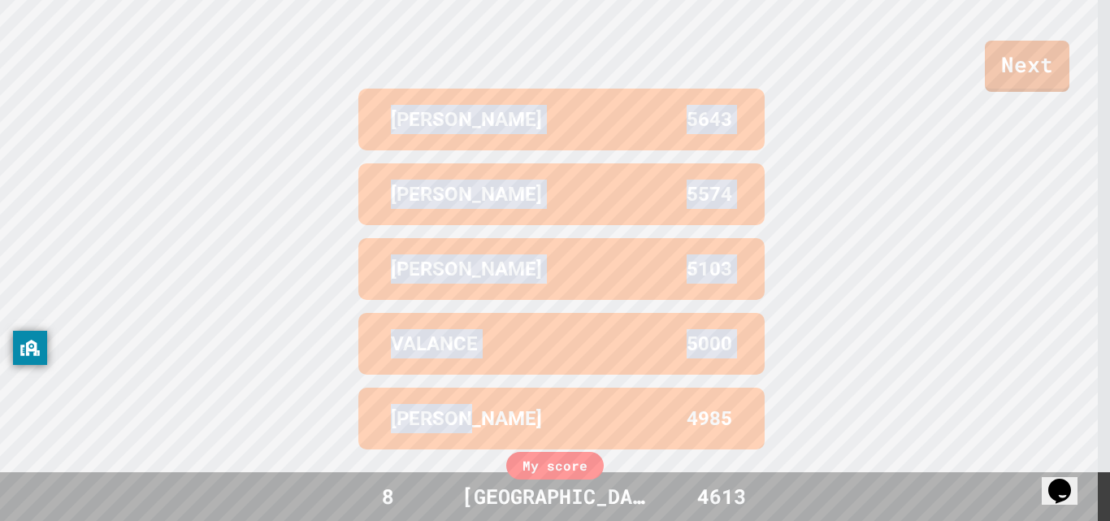
drag, startPoint x: 503, startPoint y: 410, endPoint x: 358, endPoint y: 94, distance: 347.0
click at [358, 94] on div "[PERSON_NAME] 5643 [PERSON_NAME] 5574 [PERSON_NAME] 5103 VALANCE 5000 [PERSON_N…" at bounding box center [555, 269] width 406 height 374
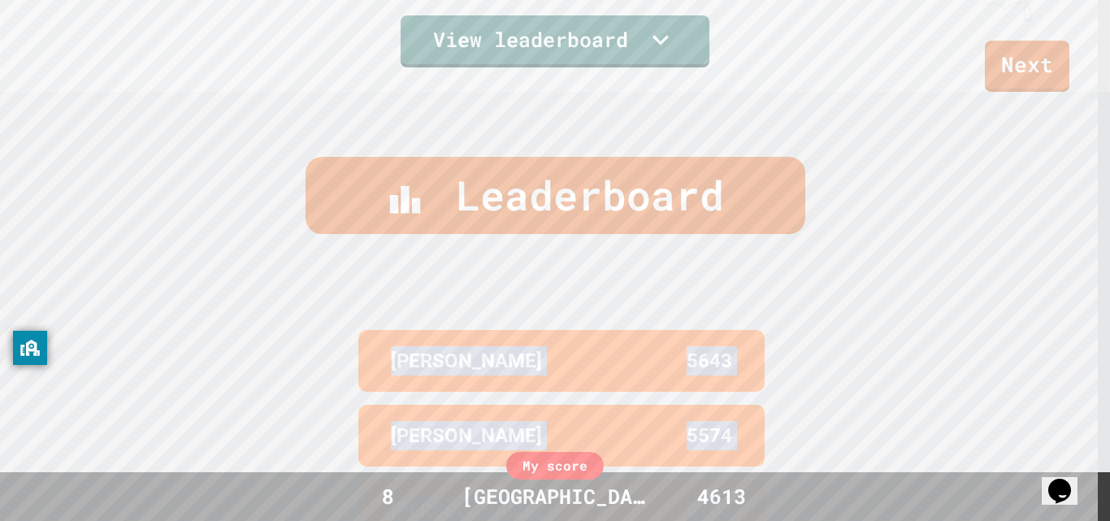
scroll to position [0, 0]
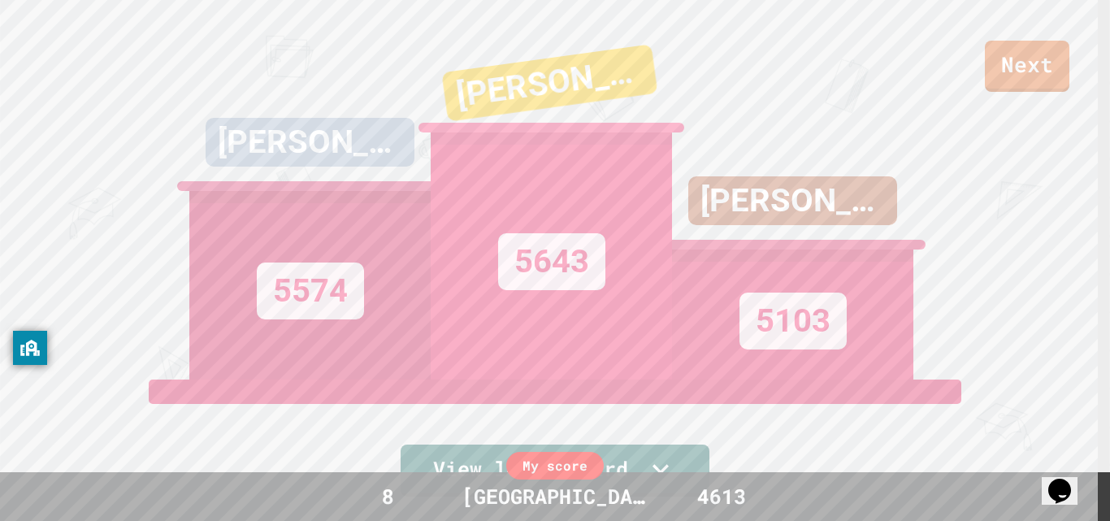
click at [766, 250] on div "5103" at bounding box center [792, 315] width 241 height 130
